Goal: Find specific page/section: Find specific page/section

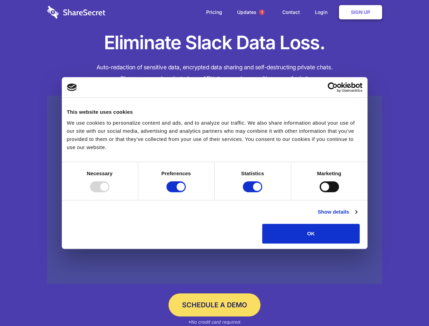
click at [109, 192] on div at bounding box center [99, 186] width 19 height 11
click at [186, 192] on input "Preferences" at bounding box center [175, 186] width 19 height 11
checkbox input "false"
click at [253, 192] on input "Statistics" at bounding box center [252, 186] width 19 height 11
checkbox input "false"
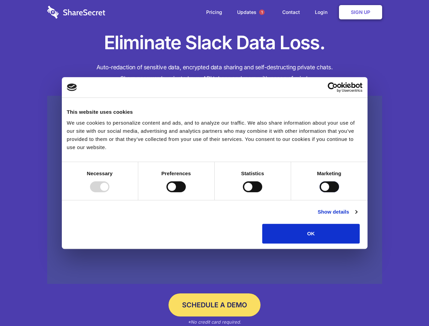
click at [320, 192] on input "Marketing" at bounding box center [329, 186] width 19 height 11
checkbox input "true"
click at [357, 216] on link "Show details" at bounding box center [337, 212] width 39 height 8
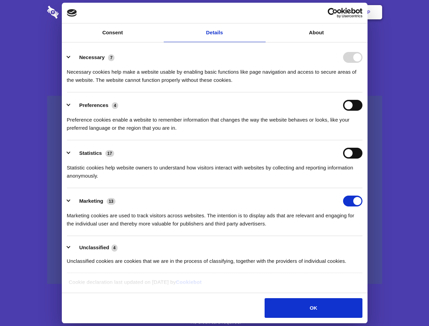
click at [362, 84] on div "Necessary 7 Necessary cookies help make a website usable by enabling basic func…" at bounding box center [214, 68] width 295 height 32
click at [262, 12] on span "1" at bounding box center [261, 12] width 5 height 5
